Goal: Entertainment & Leisure: Browse casually

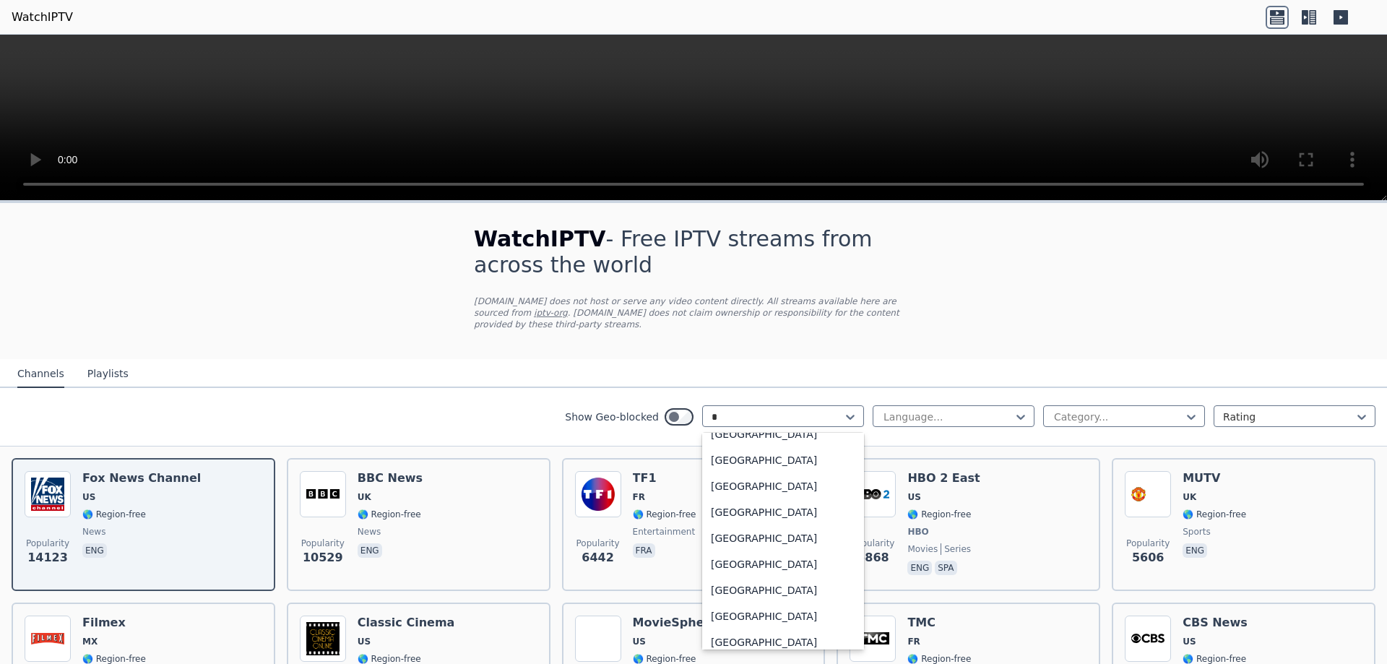
scroll to position [92, 0]
type input "**"
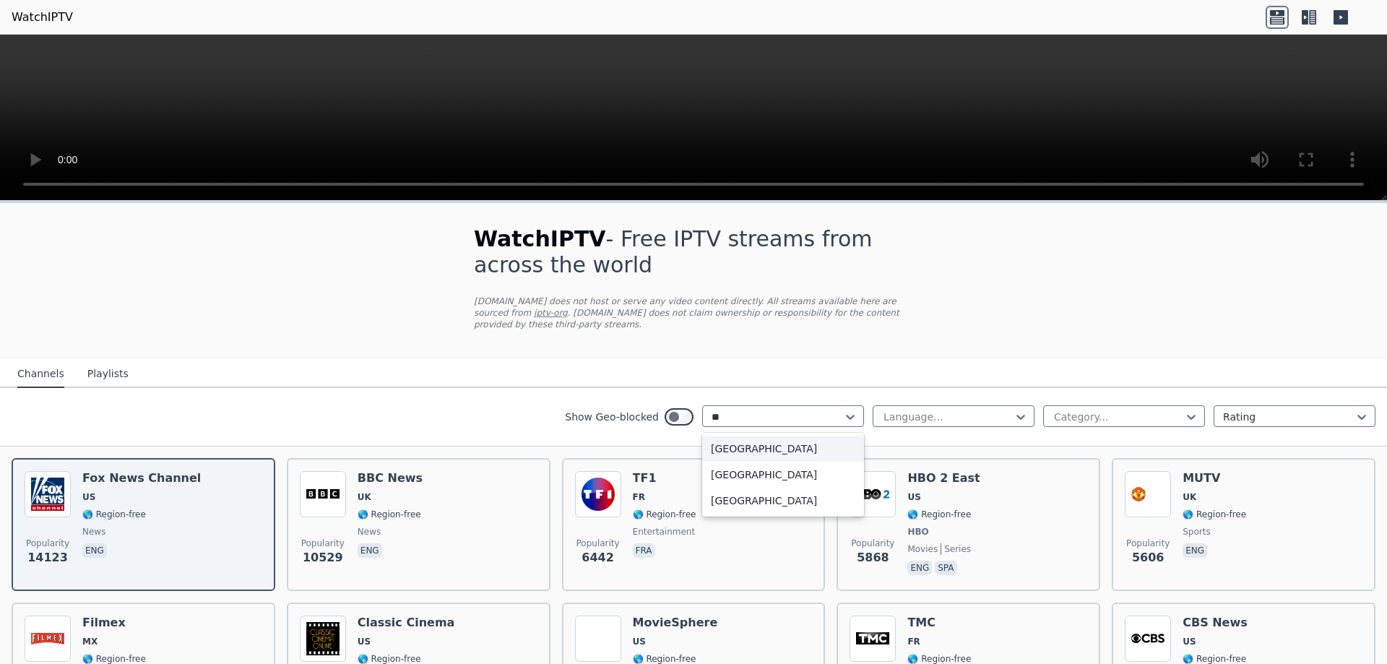
click at [749, 439] on div "[GEOGRAPHIC_DATA]" at bounding box center [783, 449] width 162 height 26
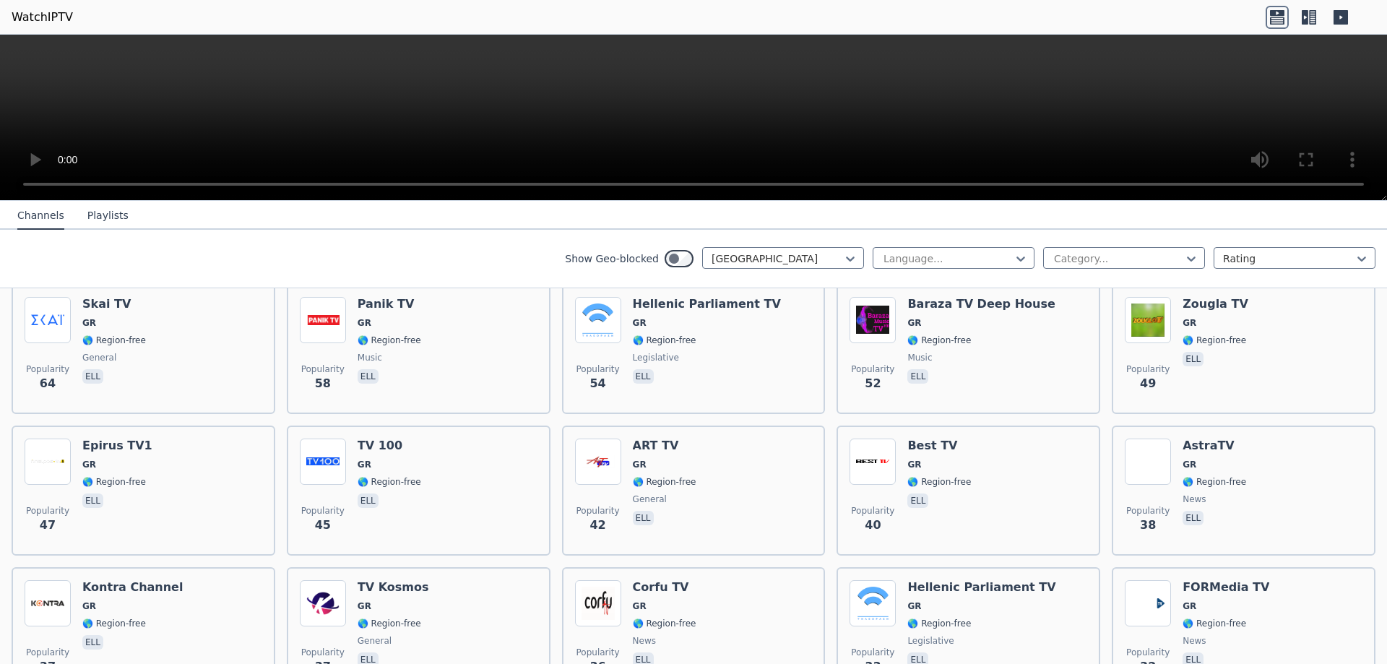
scroll to position [514, 0]
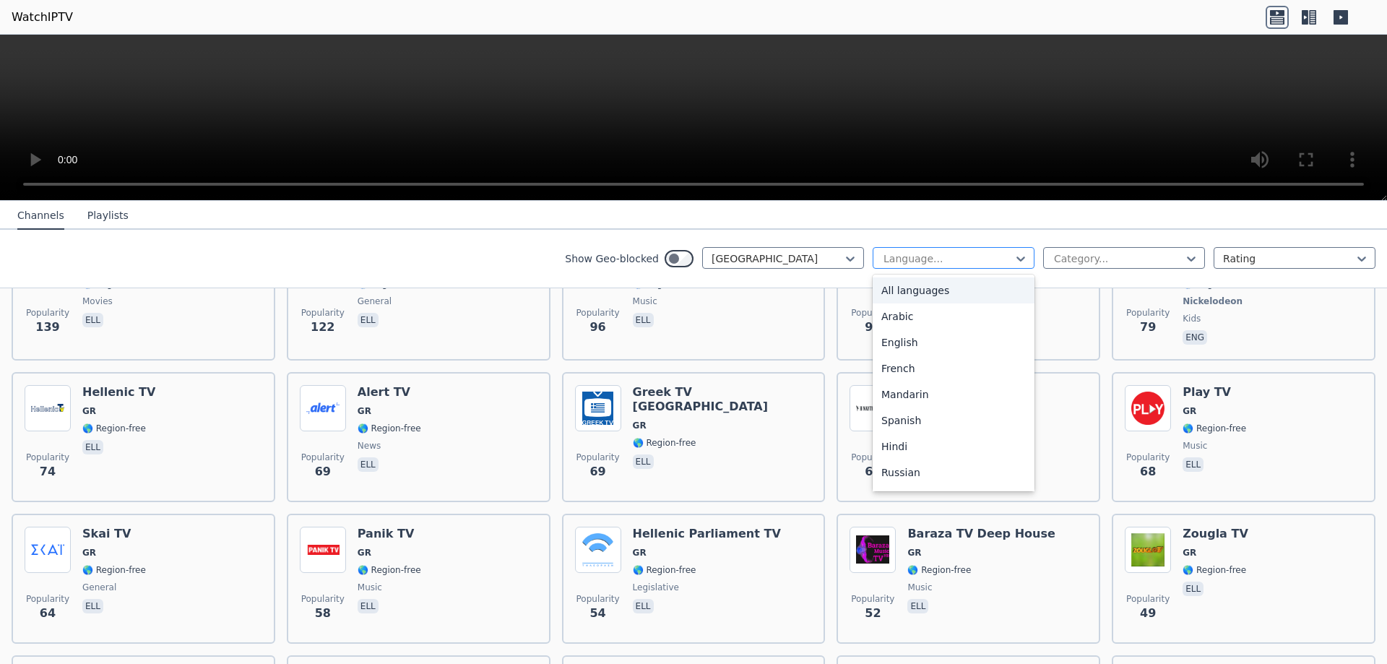
click at [939, 260] on div at bounding box center [947, 258] width 131 height 14
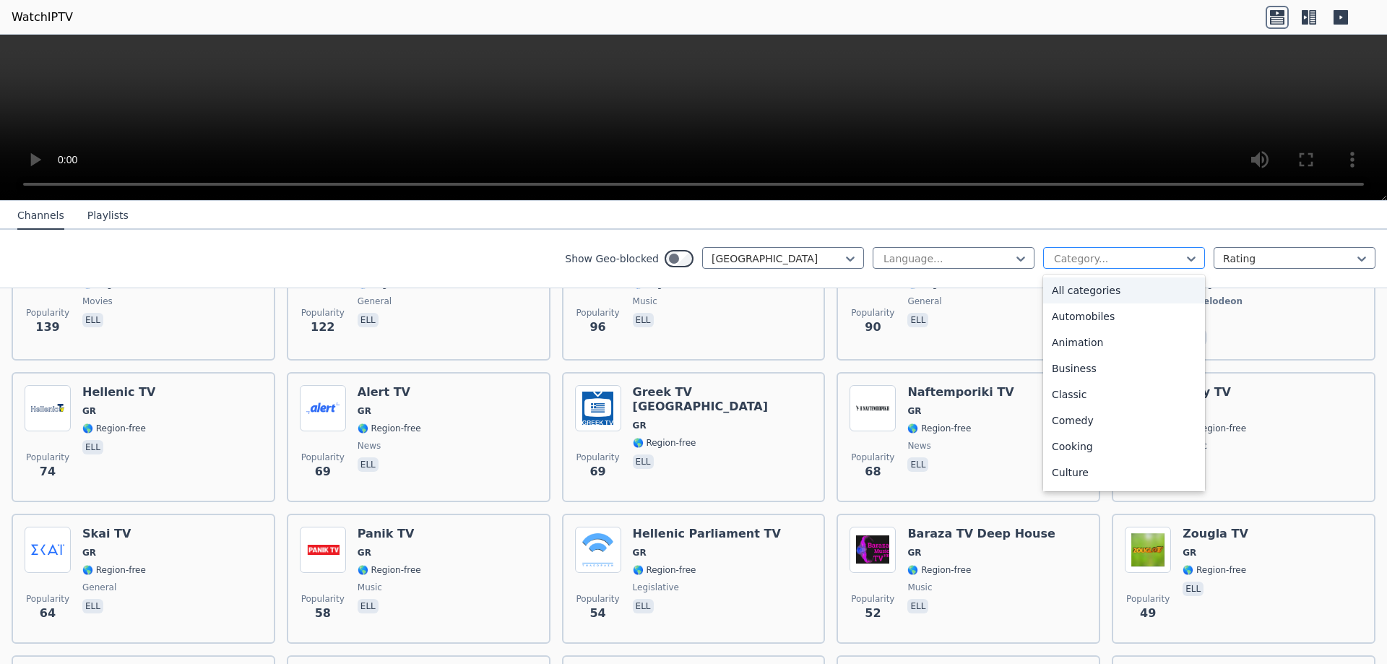
click at [1043, 260] on div "Category..." at bounding box center [1124, 258] width 162 height 22
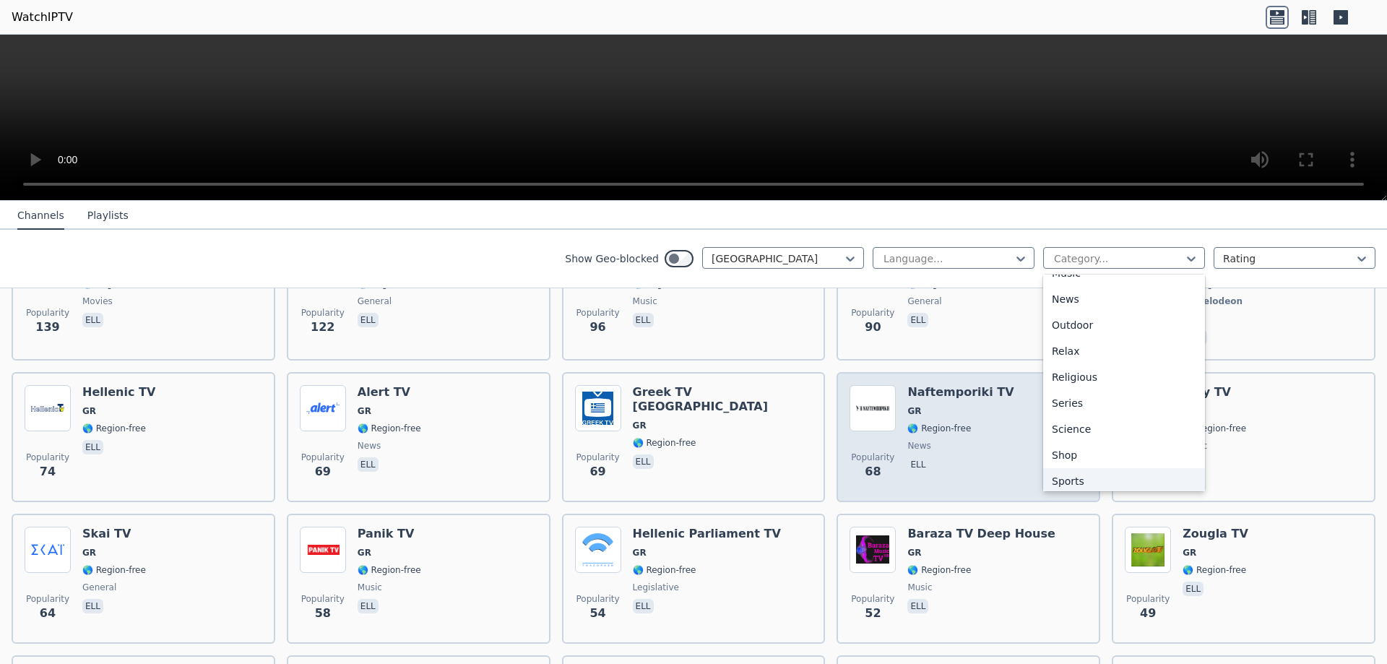
click at [1078, 475] on div "Sports" at bounding box center [1124, 481] width 162 height 26
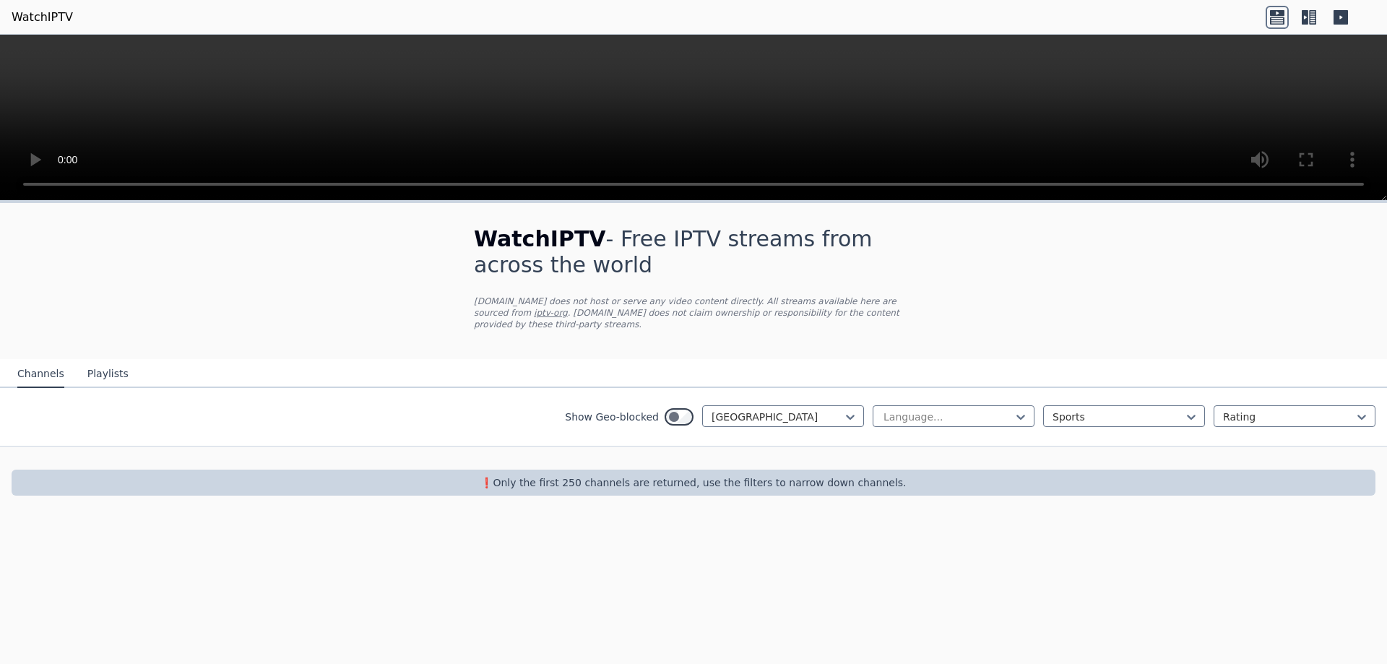
click at [107, 360] on button "Playlists" at bounding box center [107, 373] width 41 height 27
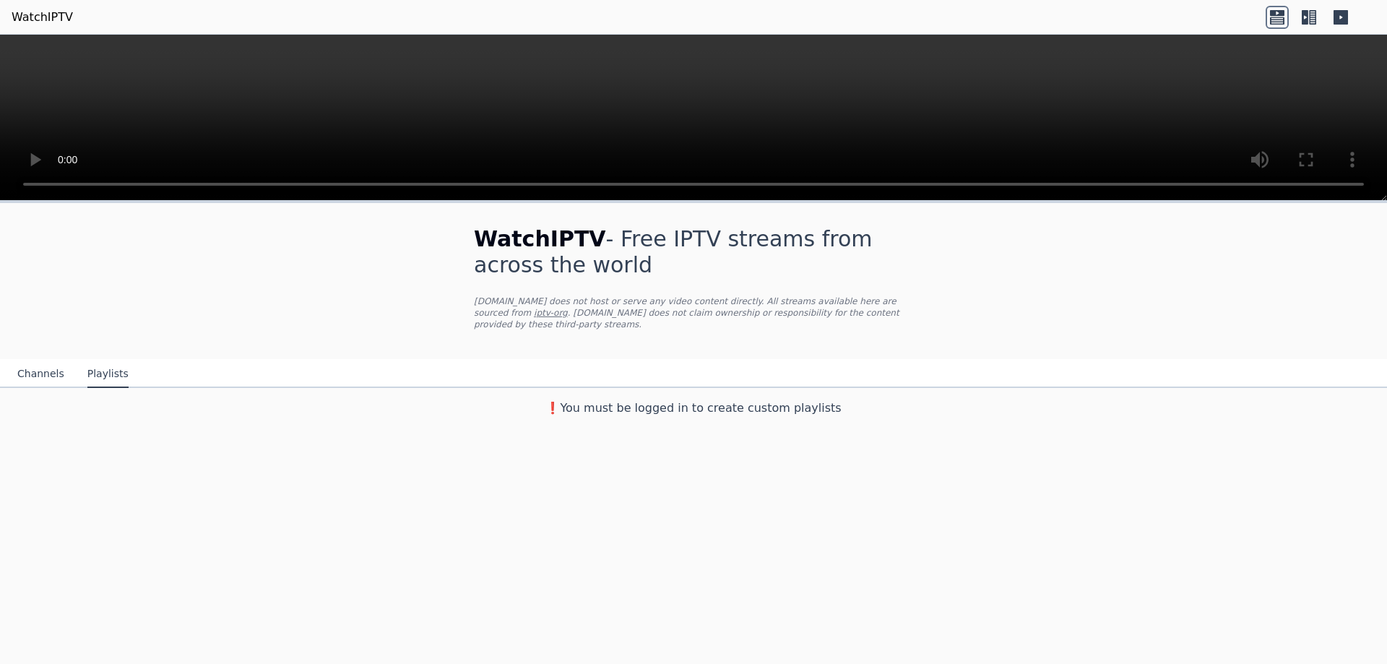
click at [56, 360] on button "Channels" at bounding box center [40, 373] width 47 height 27
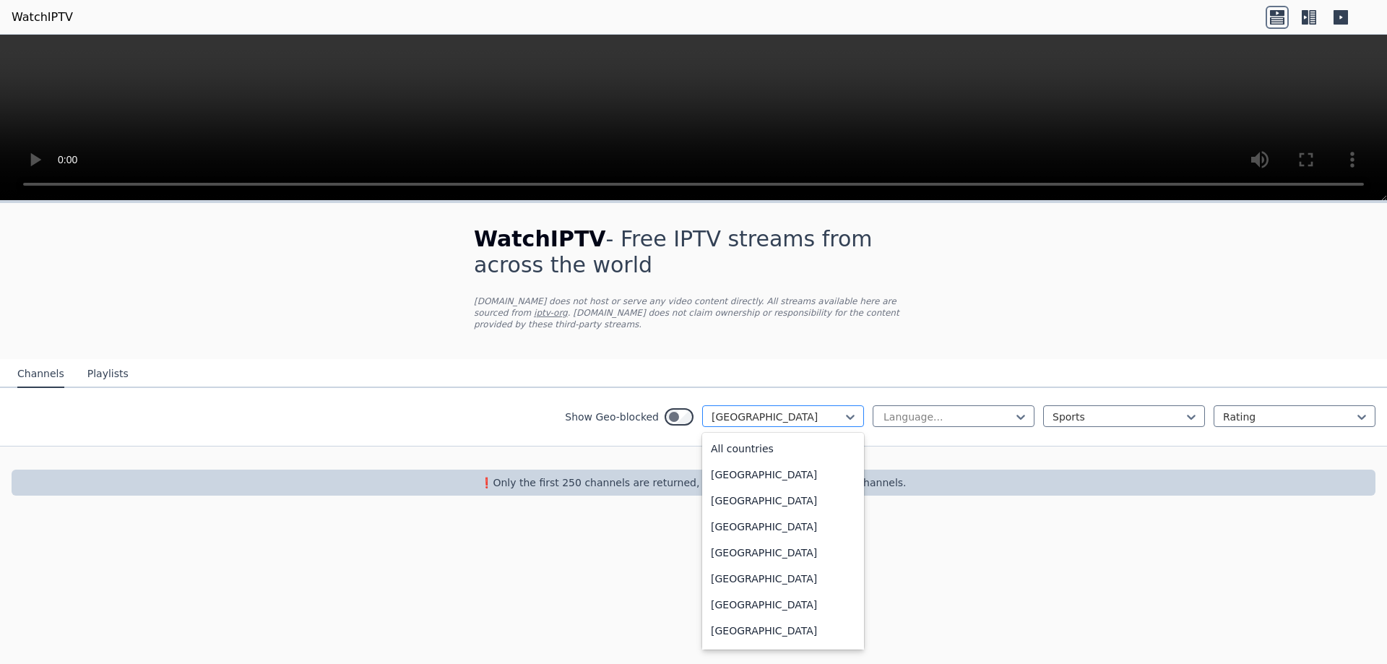
click at [752, 412] on div "[GEOGRAPHIC_DATA]" at bounding box center [783, 416] width 162 height 22
click at [754, 438] on div "All countries" at bounding box center [783, 449] width 162 height 26
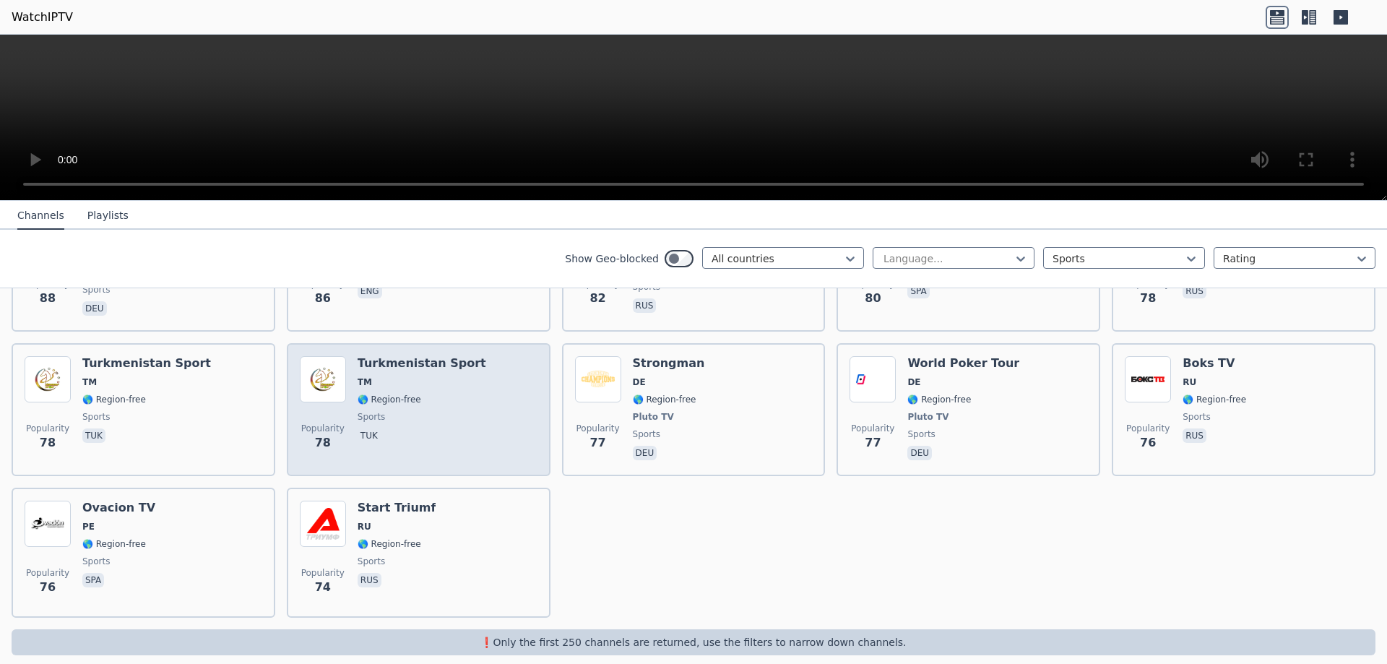
scroll to position [3125, 0]
